Goal: Information Seeking & Learning: Find specific fact

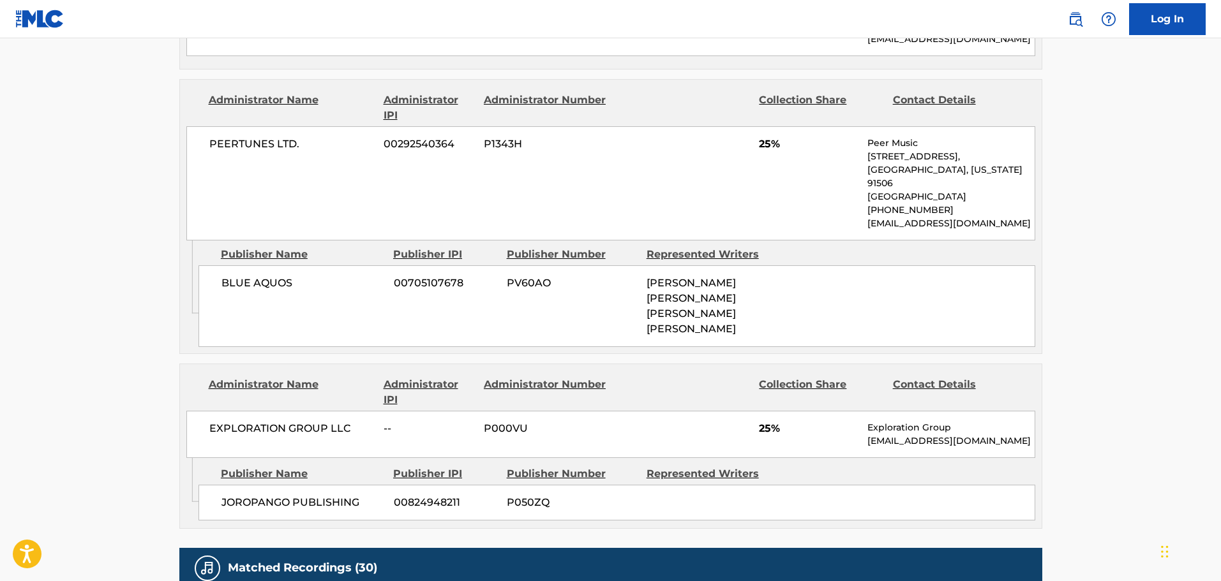
scroll to position [1085, 0]
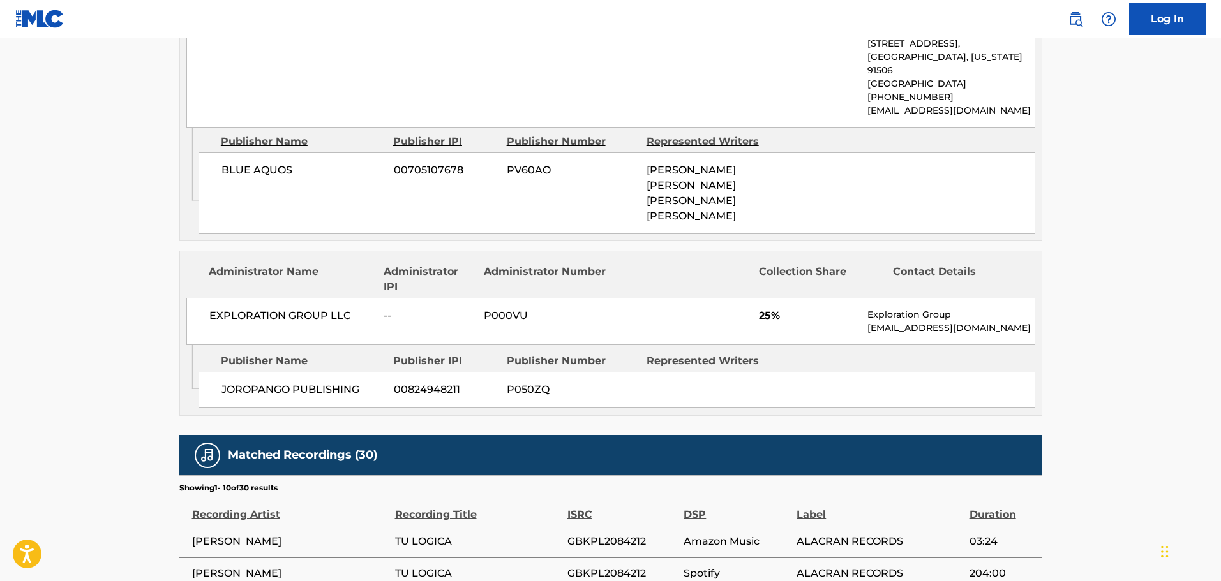
click at [240, 382] on span "JOROPANGO PUBLISHING" at bounding box center [302, 389] width 163 height 15
click at [313, 382] on span "JOROPANGO PUBLISHING" at bounding box center [302, 389] width 163 height 15
copy span "JOROPANGO PUBLISHING"
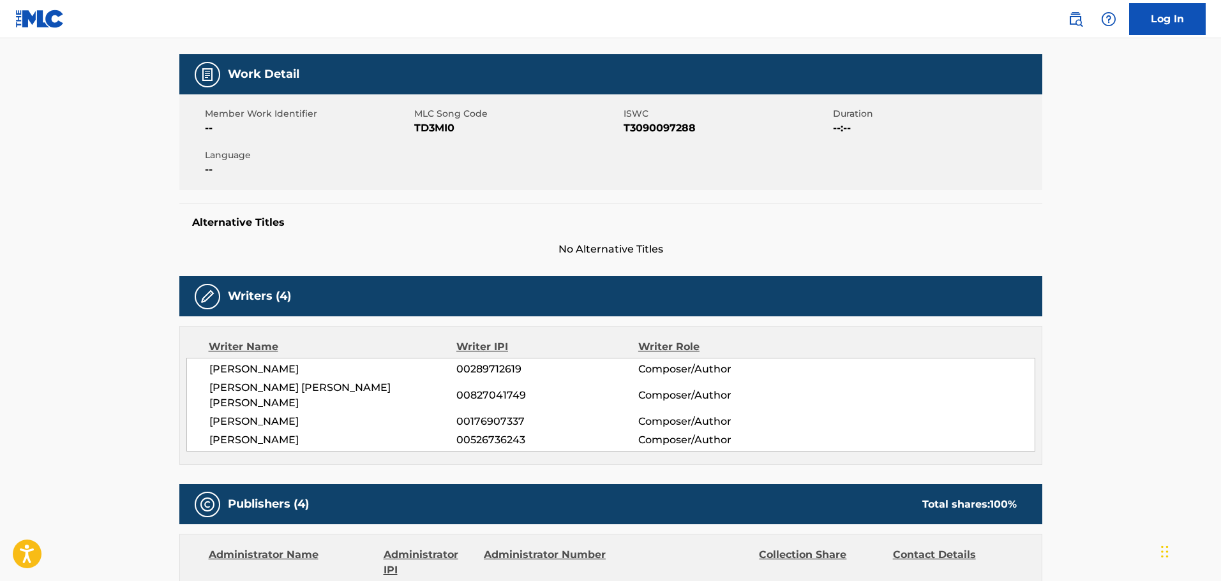
scroll to position [0, 0]
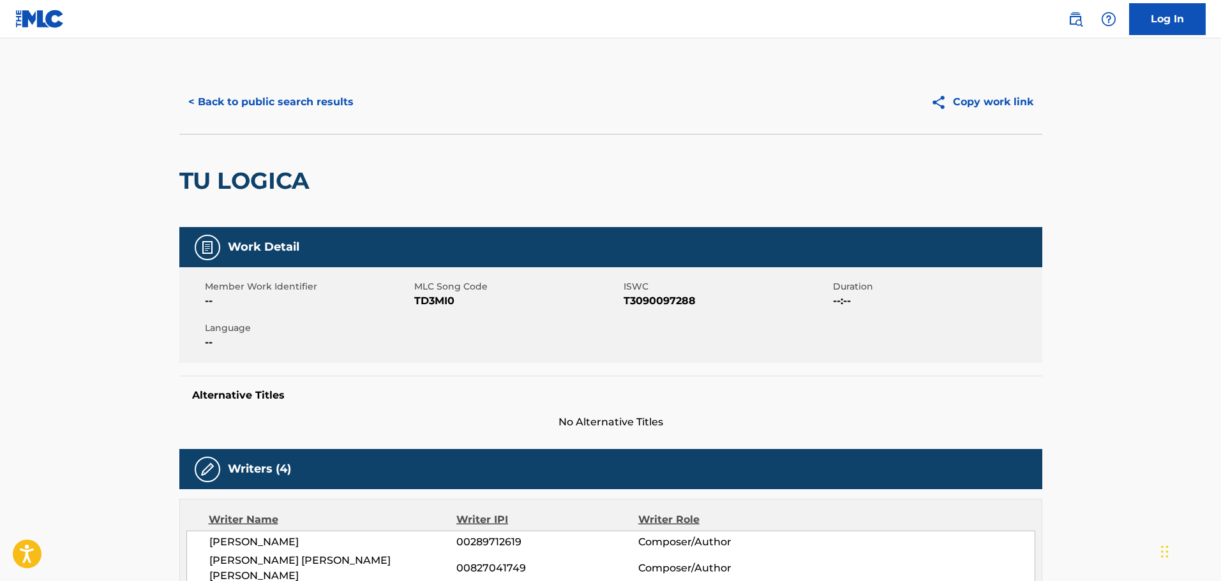
click at [260, 100] on button "< Back to public search results" at bounding box center [270, 102] width 183 height 32
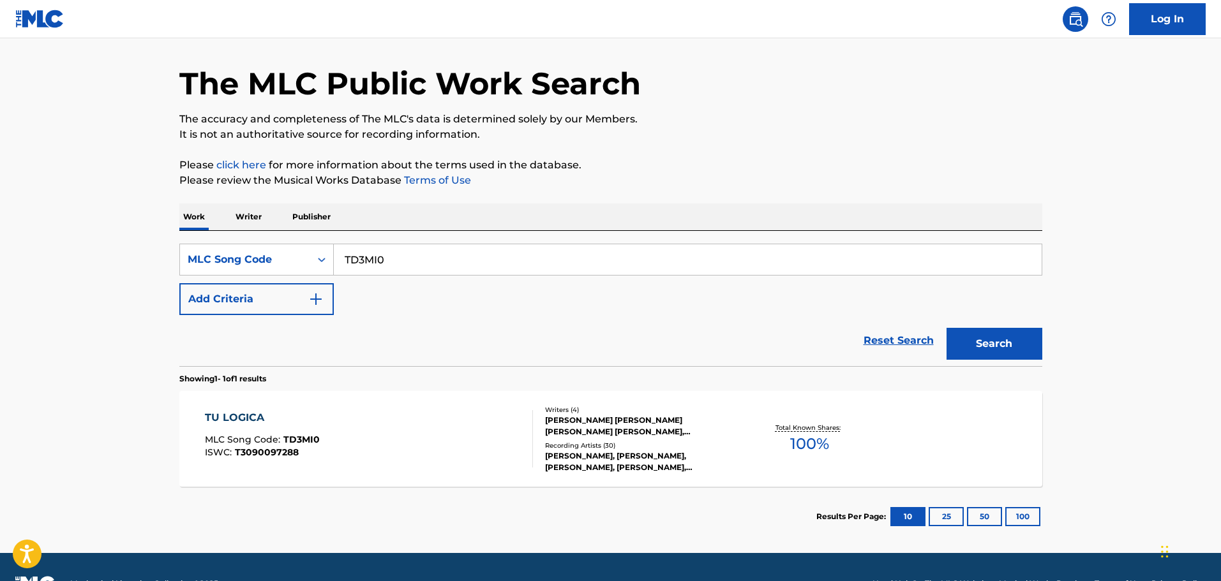
click at [393, 265] on input "TD3MI0" at bounding box center [688, 259] width 708 height 31
paste input "FI190P"
type input "FI190P"
click at [947, 328] on button "Search" at bounding box center [995, 344] width 96 height 32
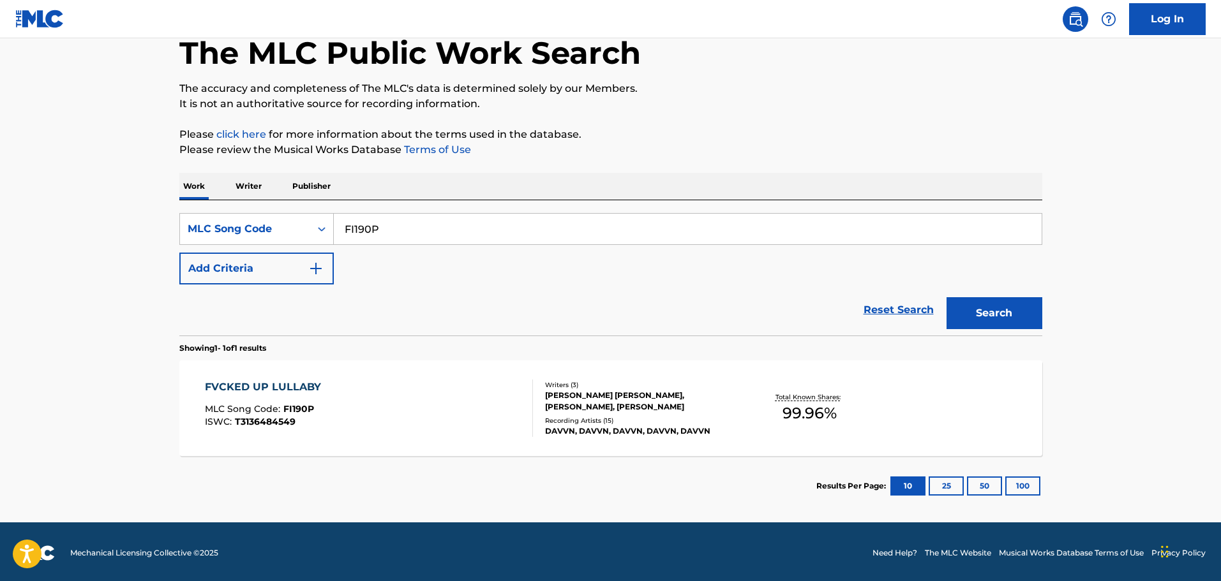
scroll to position [73, 0]
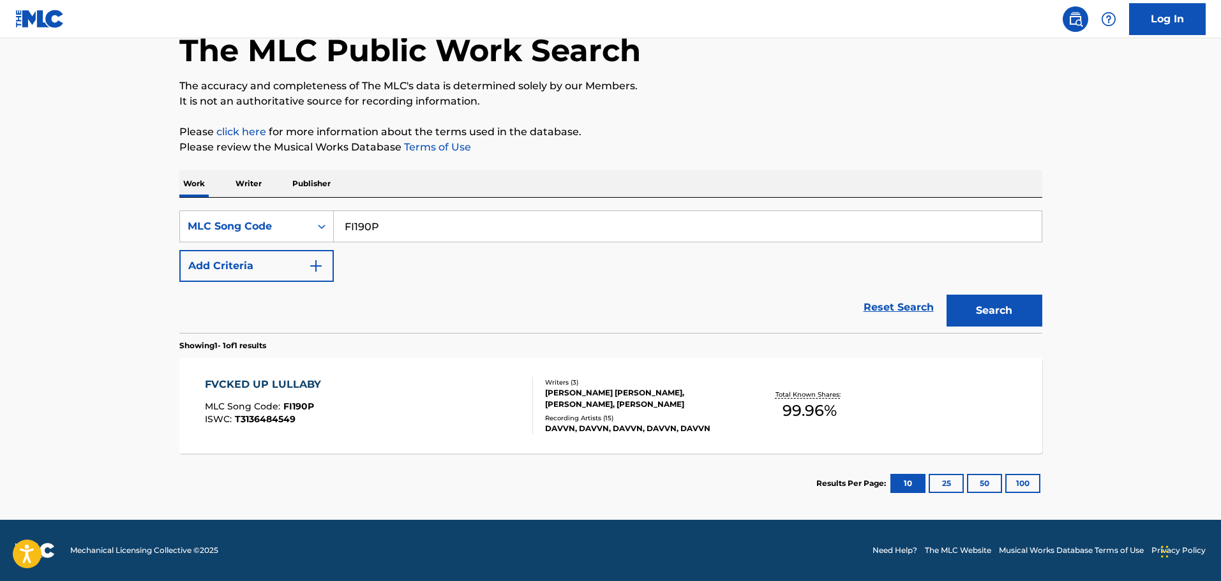
click at [377, 380] on div "FVCKED UP LULLABY MLC Song Code : FI190P ISWC : T3136484549" at bounding box center [369, 405] width 328 height 57
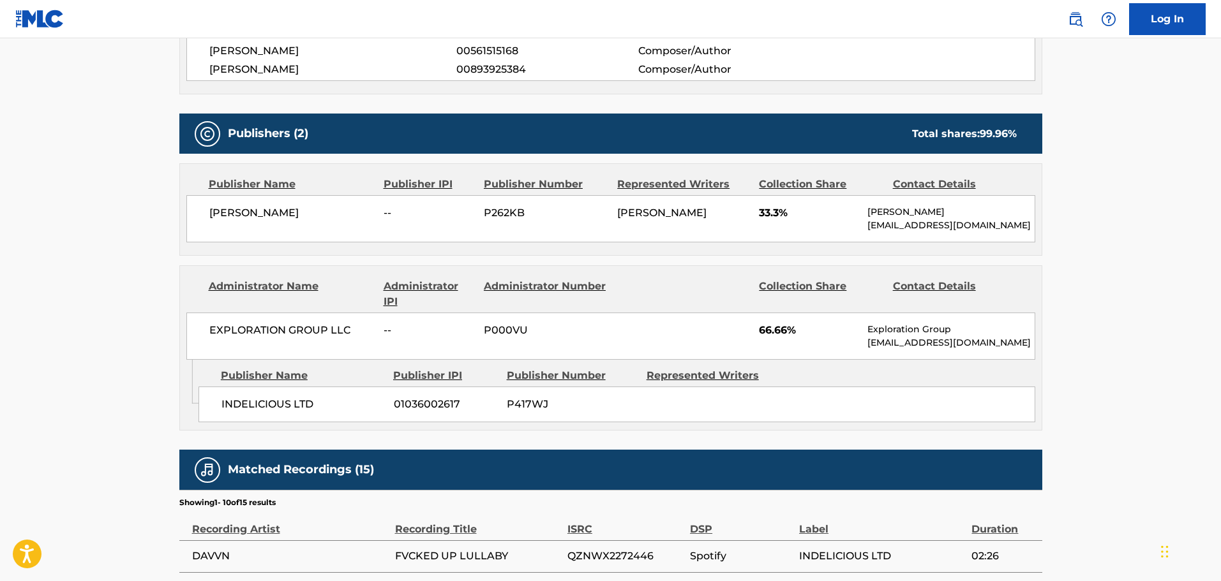
scroll to position [511, 0]
click at [280, 408] on span "INDELICIOUS LTD" at bounding box center [302, 403] width 163 height 15
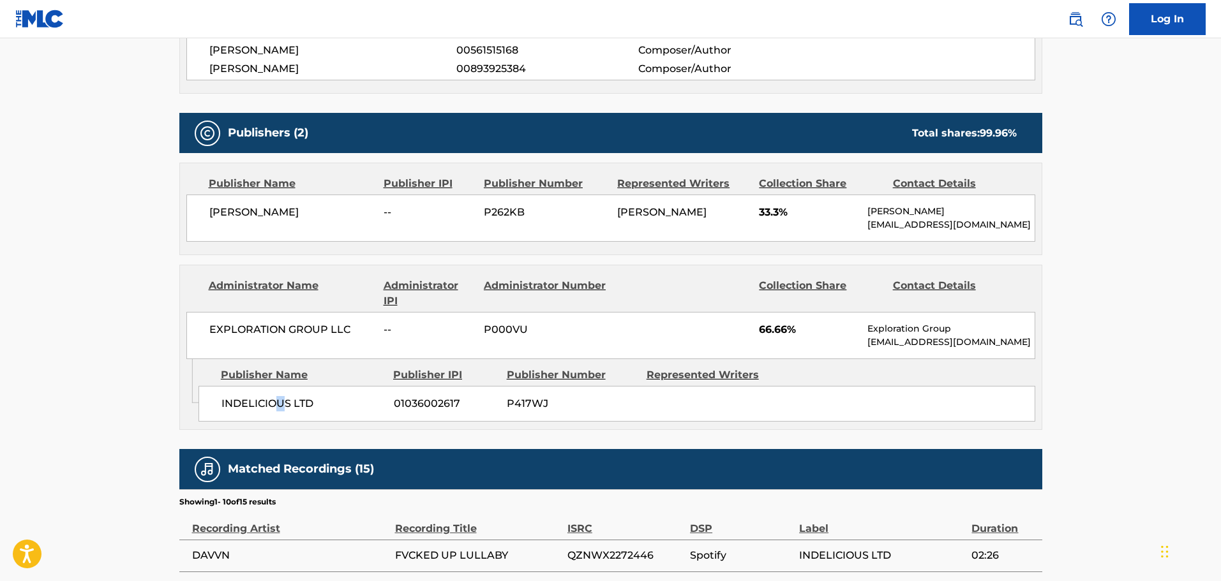
click at [279, 407] on span "INDELICIOUS LTD" at bounding box center [302, 403] width 163 height 15
click at [299, 404] on span "INDELICIOUS LTD" at bounding box center [302, 403] width 163 height 15
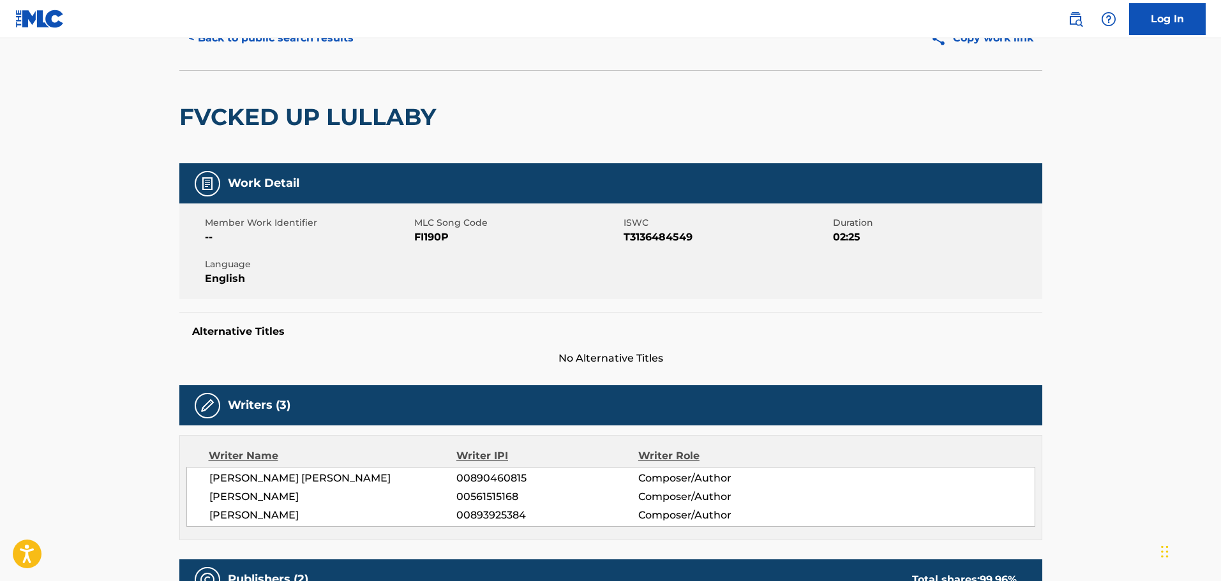
scroll to position [0, 0]
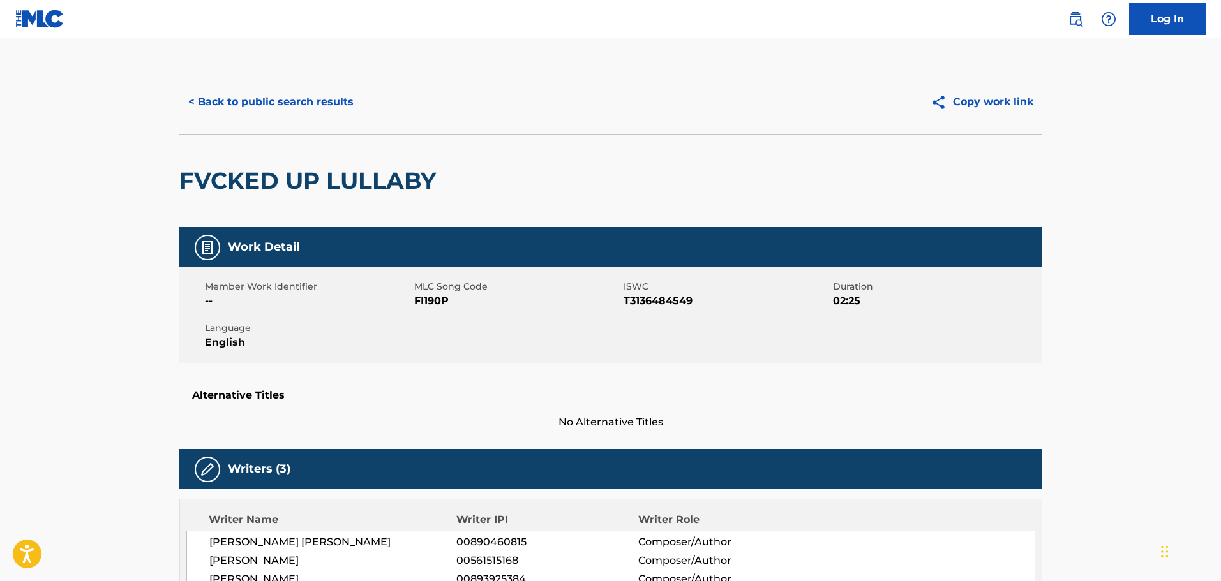
click at [311, 107] on button "< Back to public search results" at bounding box center [270, 102] width 183 height 32
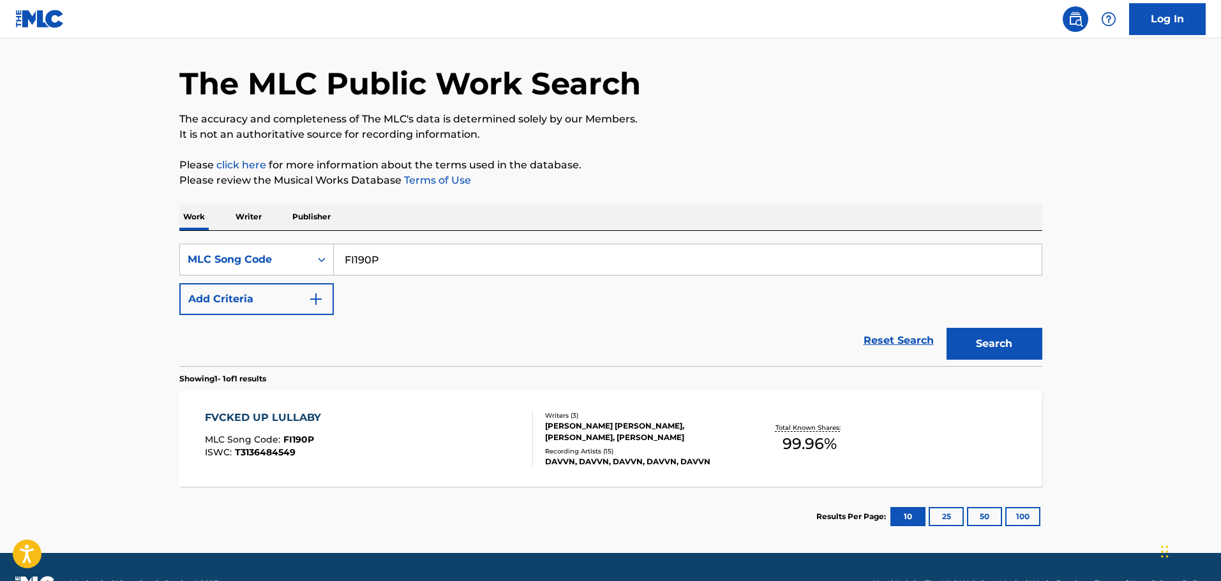
click at [424, 255] on input "FI190P" at bounding box center [688, 259] width 708 height 31
paste input "VAUIG"
type input "FVAUIG"
click at [947, 328] on button "Search" at bounding box center [995, 344] width 96 height 32
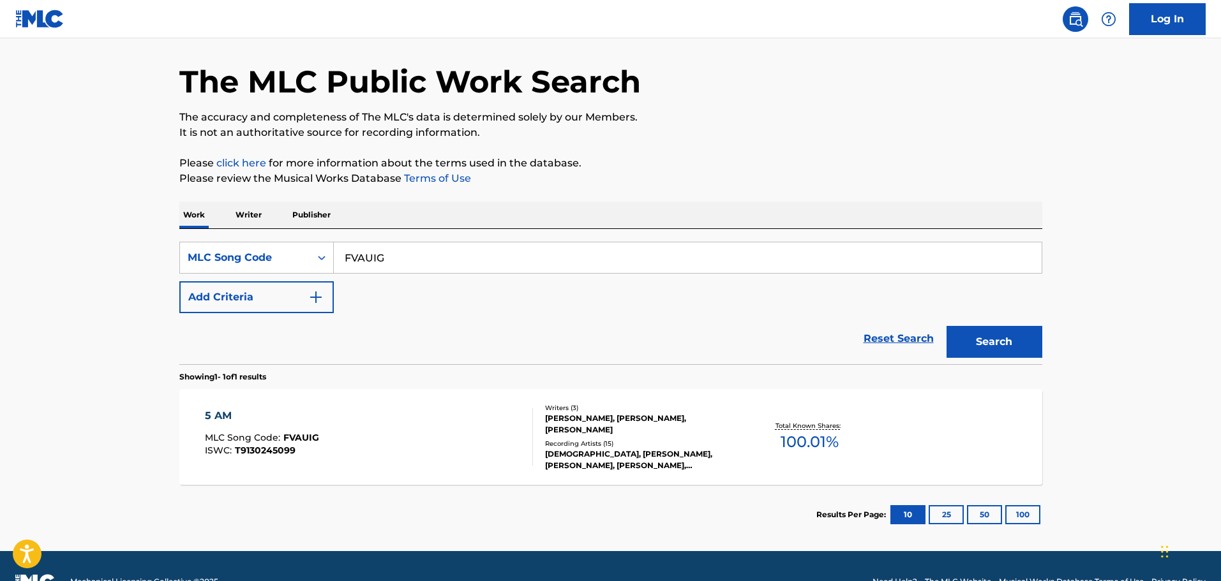
scroll to position [64, 0]
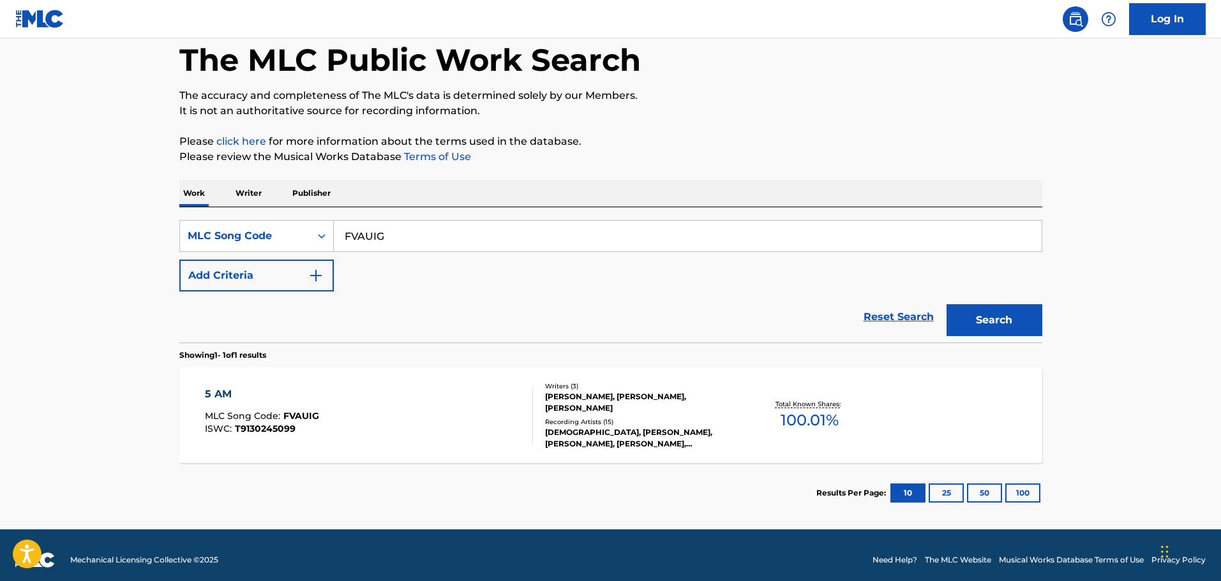
click at [309, 401] on div "5 AM" at bounding box center [262, 394] width 114 height 15
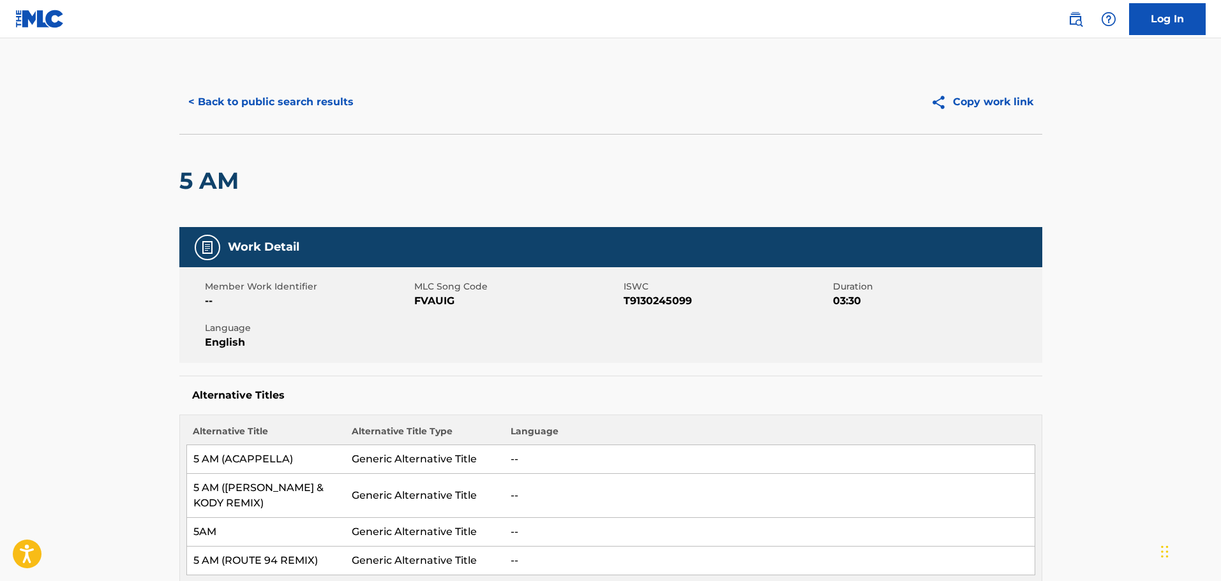
click at [277, 93] on button "< Back to public search results" at bounding box center [270, 102] width 183 height 32
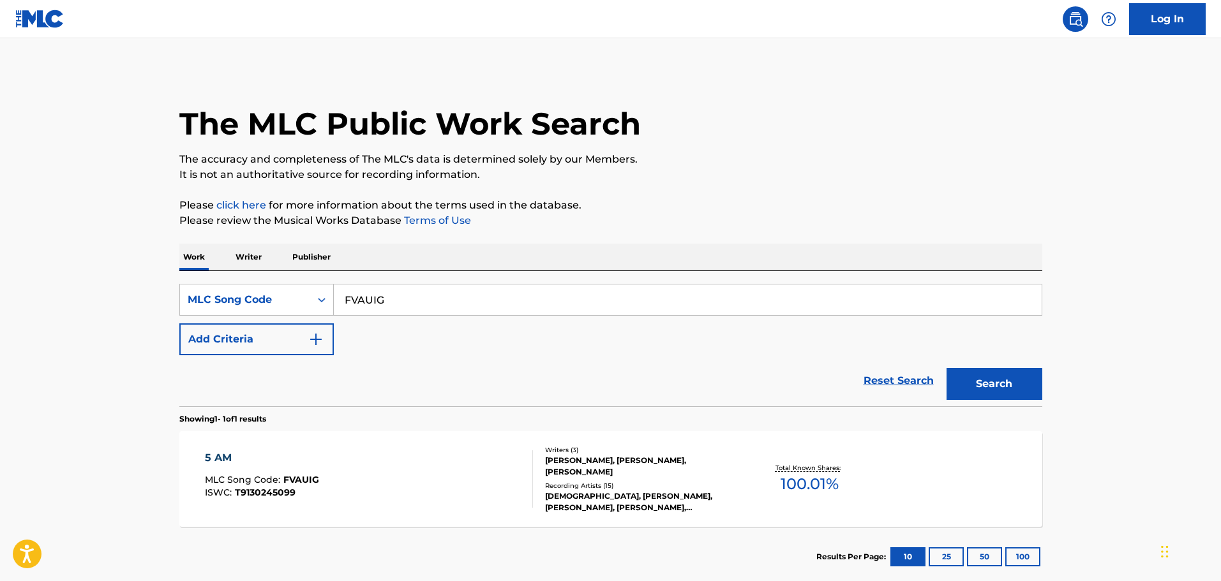
scroll to position [40, 0]
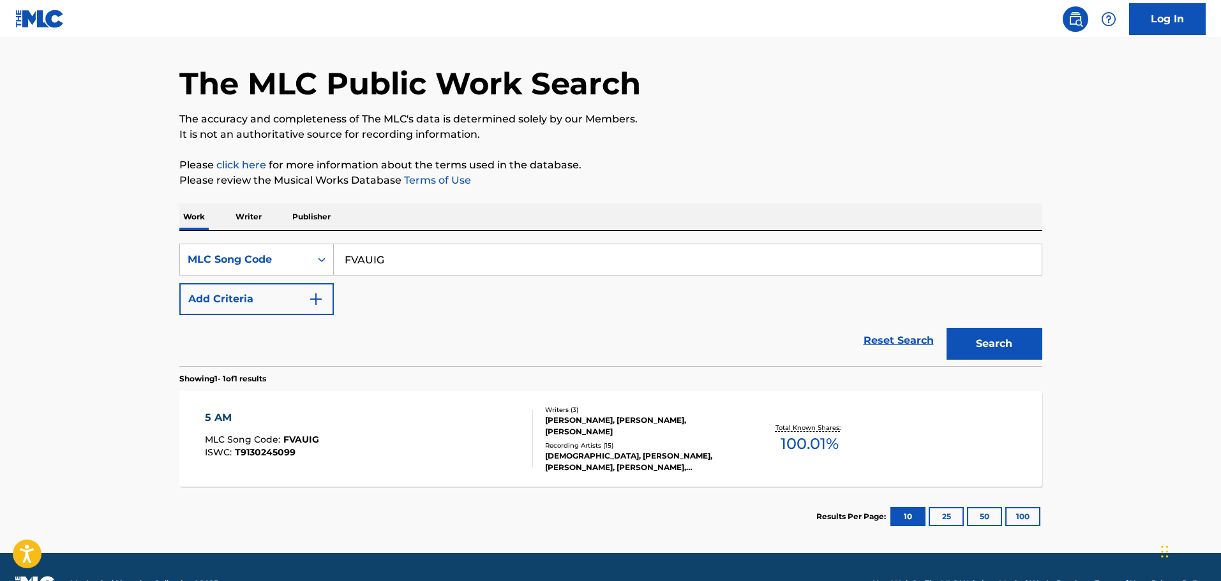
click at [405, 271] on input "FVAUIG" at bounding box center [688, 259] width 708 height 31
paste input "A5UDF"
type input "FA5UDF"
click at [947, 328] on button "Search" at bounding box center [995, 344] width 96 height 32
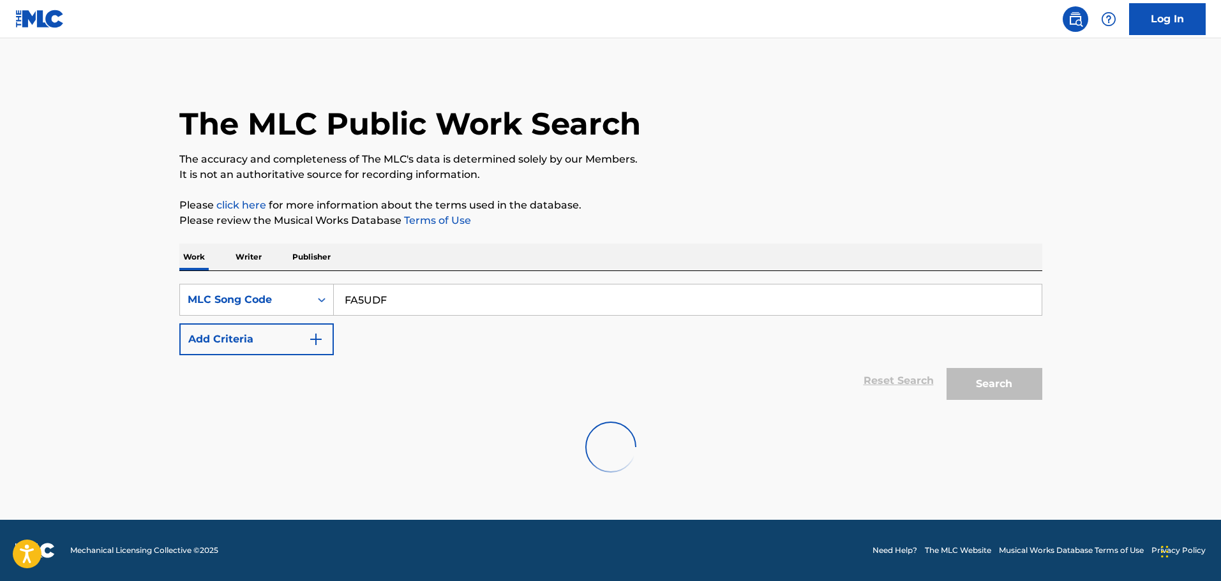
scroll to position [0, 0]
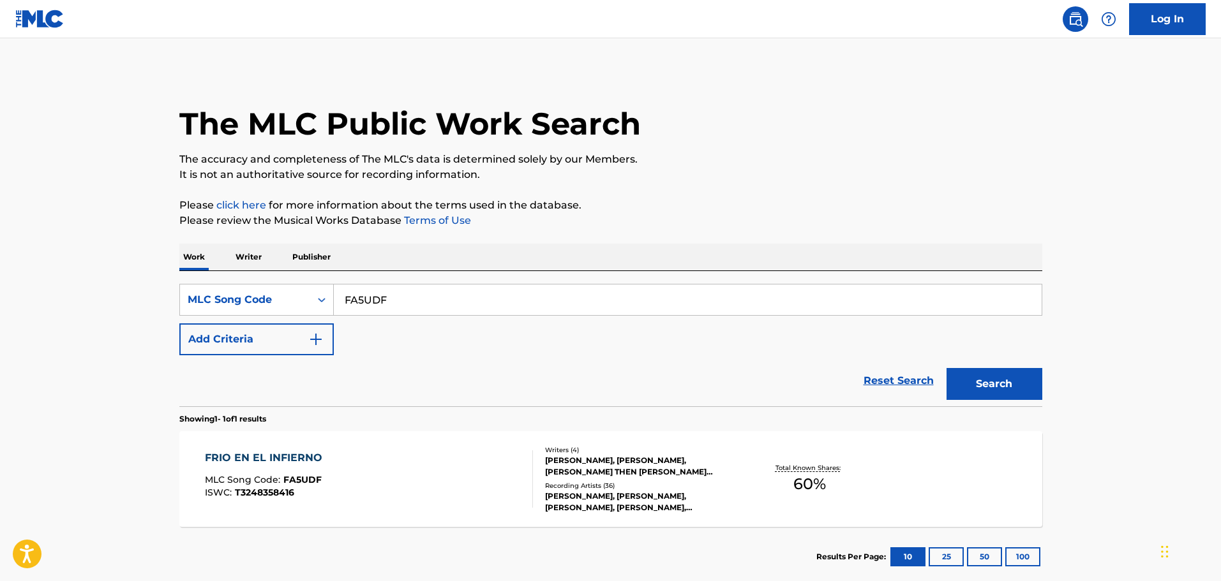
click at [287, 446] on div "FRIO EN EL INFIERNO MLC Song Code : FA5UDF ISWC : T3248358416 Writers ( 4 ) [PE…" at bounding box center [610, 479] width 863 height 96
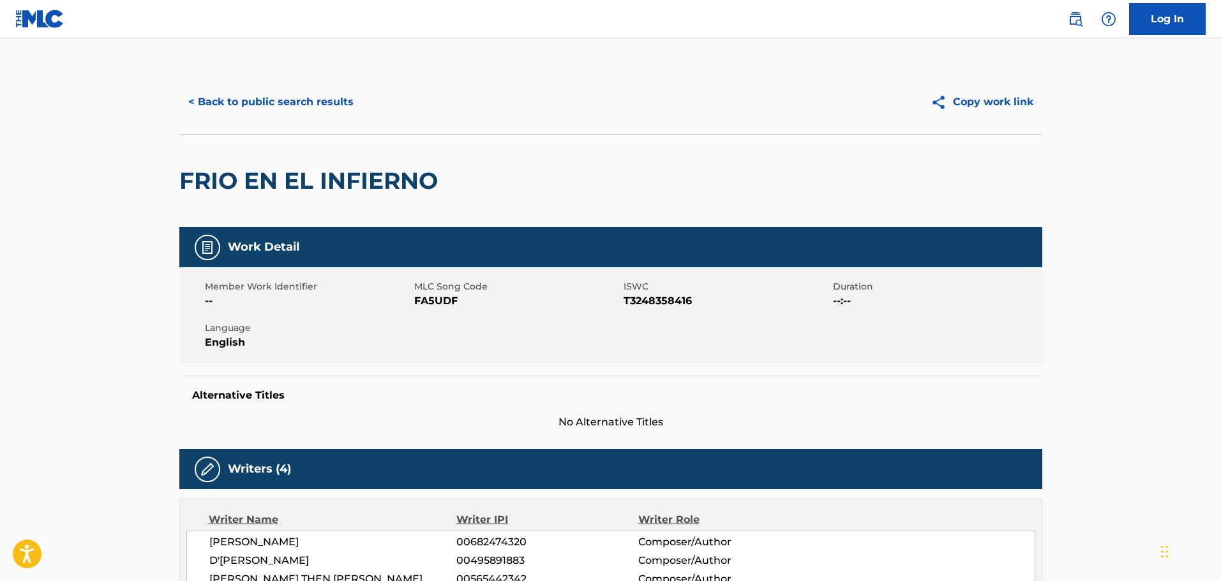
click at [319, 112] on button "< Back to public search results" at bounding box center [270, 102] width 183 height 32
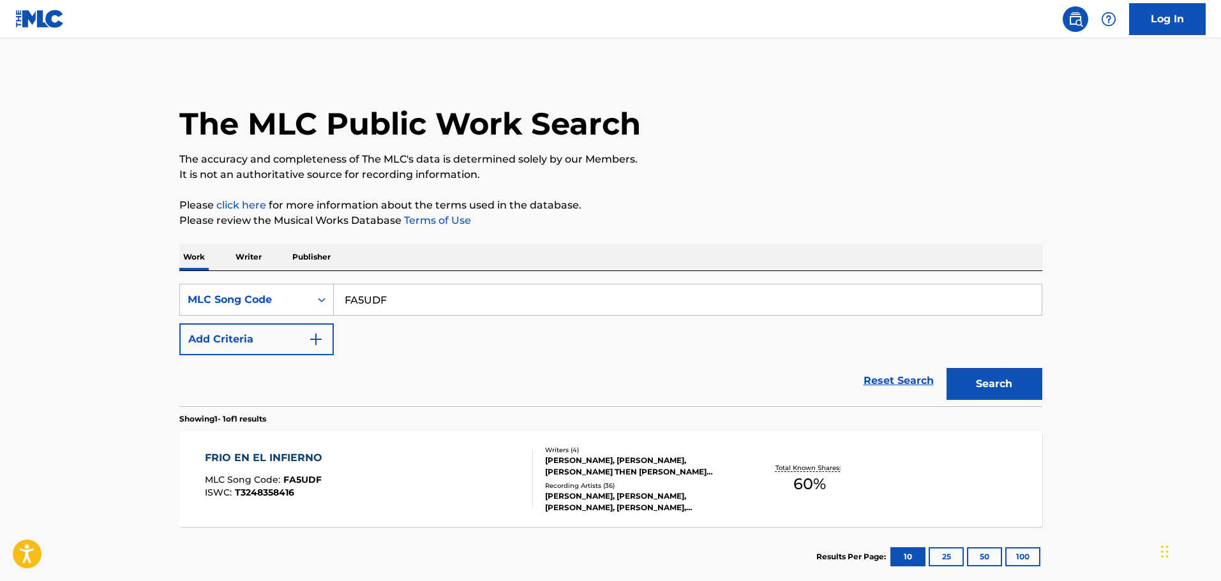
click at [381, 303] on input "FA5UDF" at bounding box center [688, 300] width 708 height 31
paste input "HV92QI"
type input "HV92QI"
click at [947, 368] on button "Search" at bounding box center [995, 384] width 96 height 32
click at [437, 481] on div "HEAVY ENTERTAINMENT SHOW MLC Song Code : HV92QI ISWC :" at bounding box center [369, 479] width 328 height 57
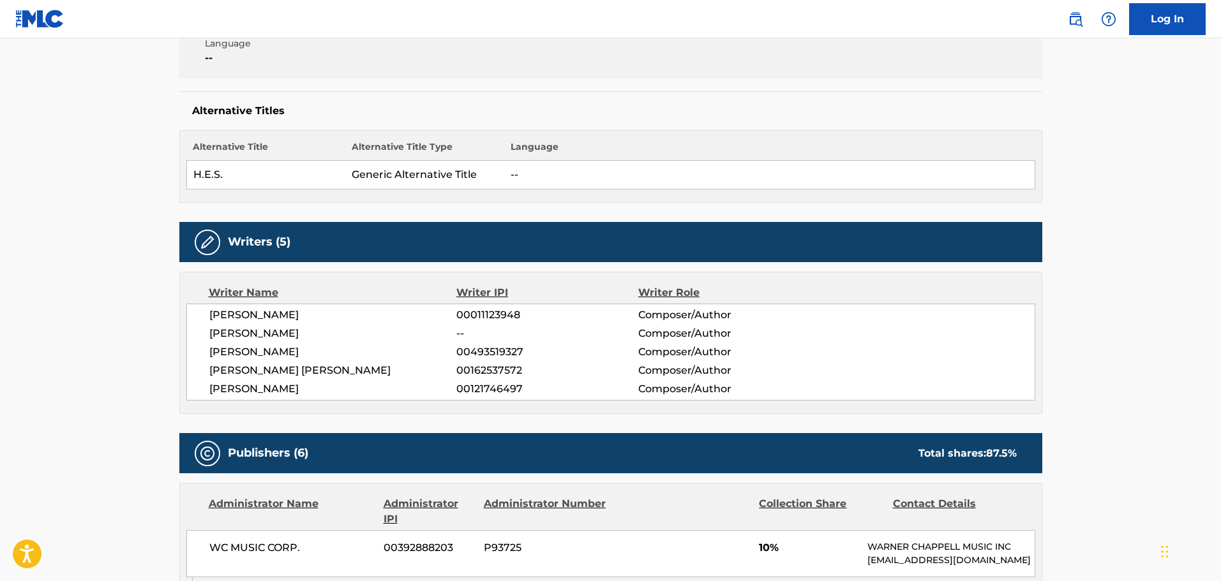
scroll to position [255, 0]
